Goal: Task Accomplishment & Management: Use online tool/utility

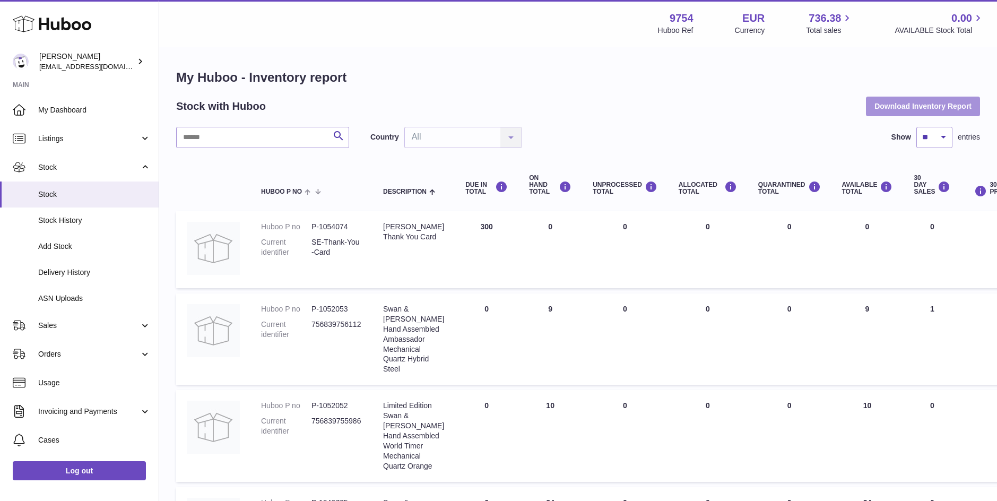
click at [940, 108] on button "Download Inventory Report" at bounding box center [923, 106] width 114 height 19
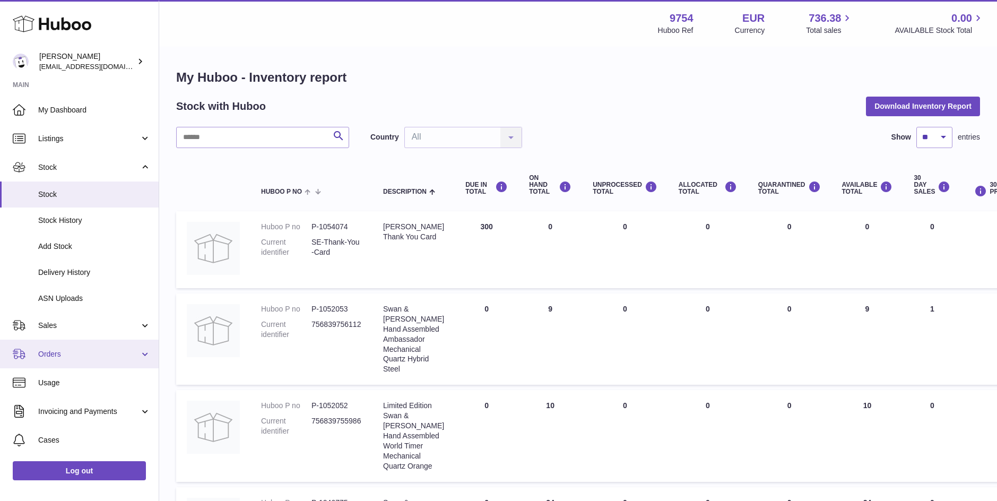
click at [53, 354] on span "Orders" at bounding box center [88, 354] width 101 height 10
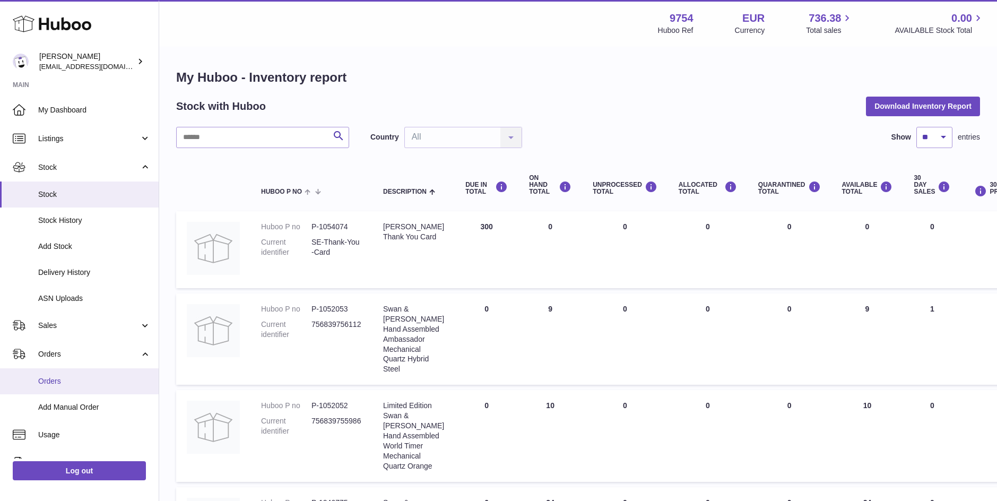
click at [56, 375] on link "Orders" at bounding box center [79, 381] width 159 height 26
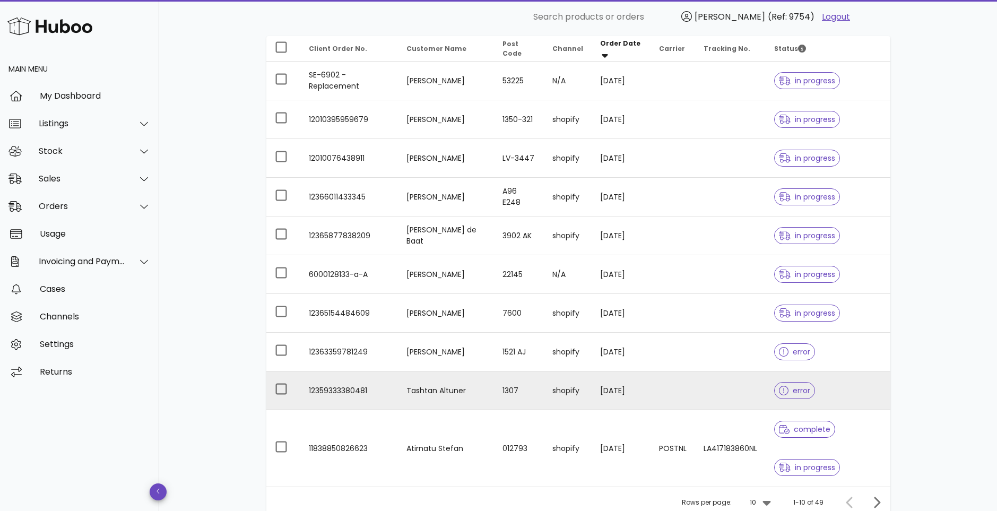
scroll to position [159, 0]
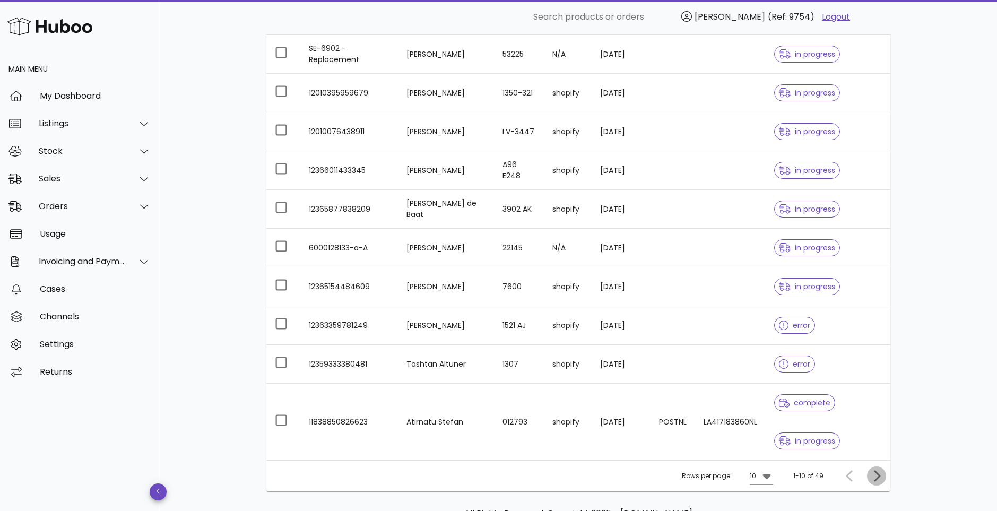
click at [881, 474] on icon "Next page" at bounding box center [876, 476] width 13 height 13
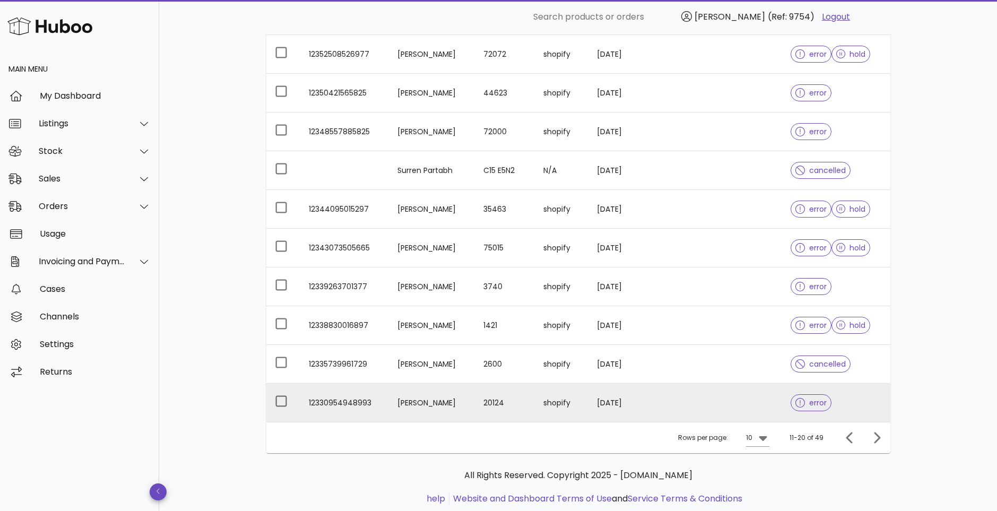
click at [435, 403] on td "Luigi Capuozzo" at bounding box center [432, 403] width 86 height 38
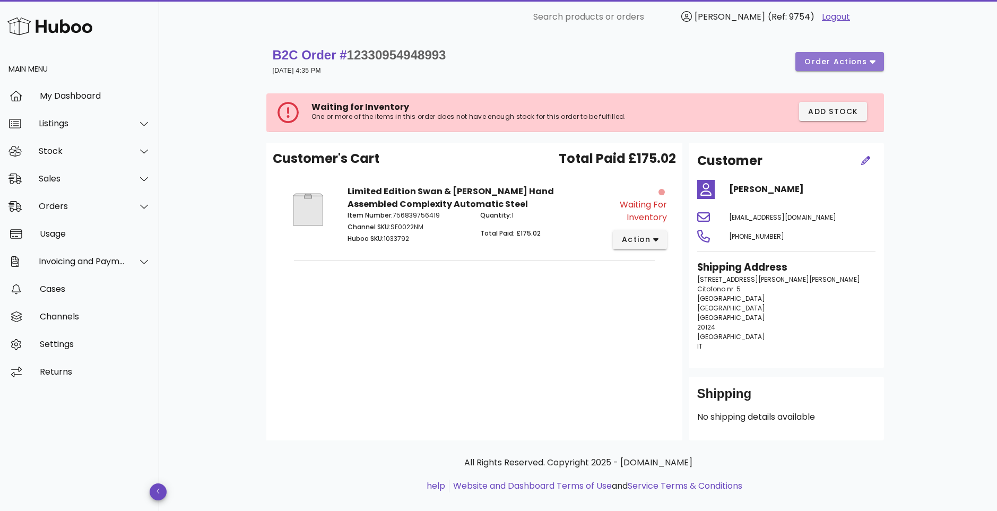
click at [852, 62] on span "order actions" at bounding box center [836, 61] width 64 height 11
click at [935, 88] on div "B2C Order # 12330954948993 06 August 2025 at 4:35 PM order actions Waiting for …" at bounding box center [578, 280] width 838 height 492
click at [866, 159] on icon "button" at bounding box center [865, 160] width 9 height 9
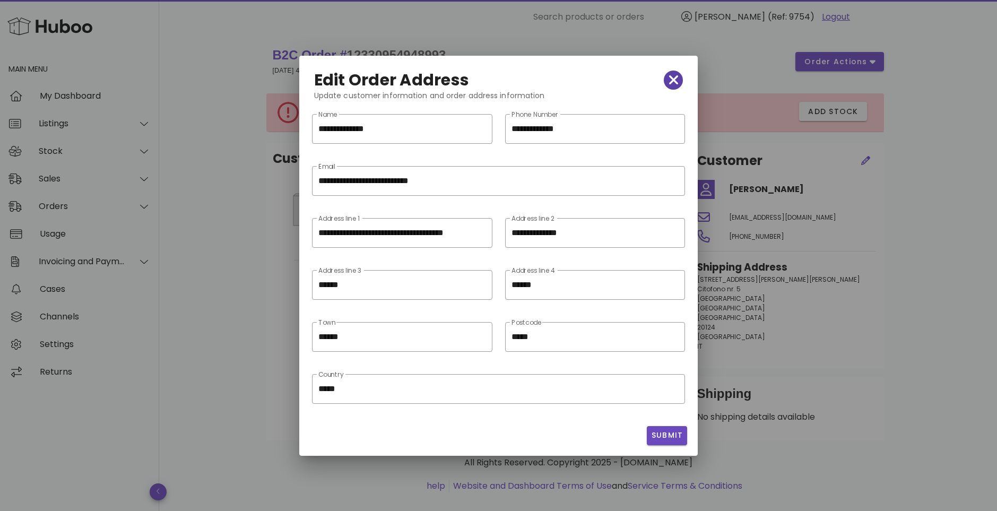
click at [677, 79] on icon "button" at bounding box center [674, 80] width 10 height 15
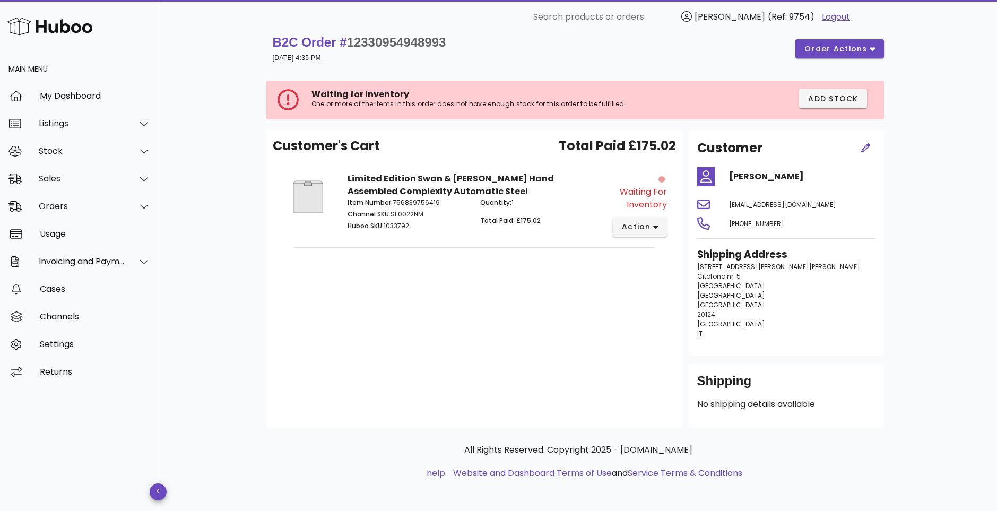
scroll to position [15, 0]
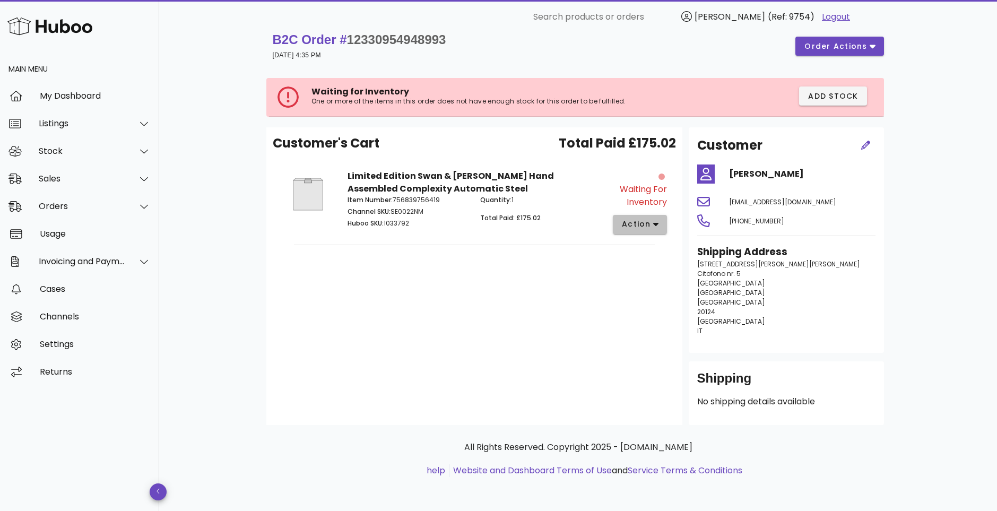
click at [641, 219] on span "action" at bounding box center [636, 224] width 30 height 11
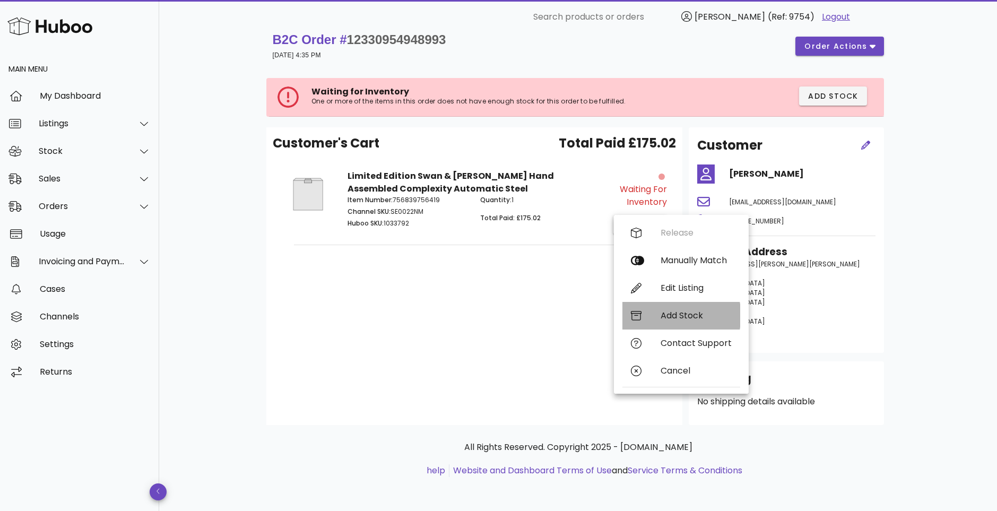
click at [689, 317] on div "Add Stock" at bounding box center [696, 315] width 71 height 10
